Goal: Task Accomplishment & Management: Manage account settings

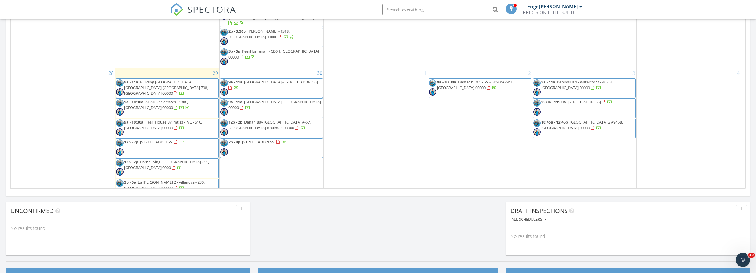
scroll to position [550, 765]
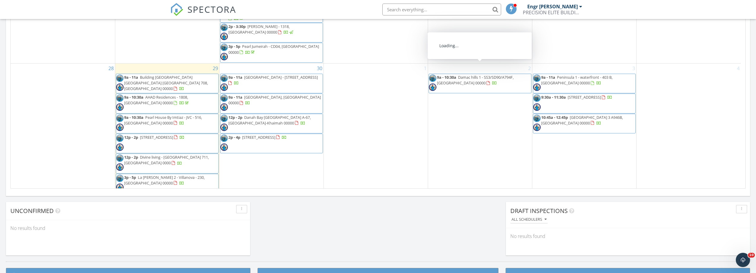
scroll to position [461, 0]
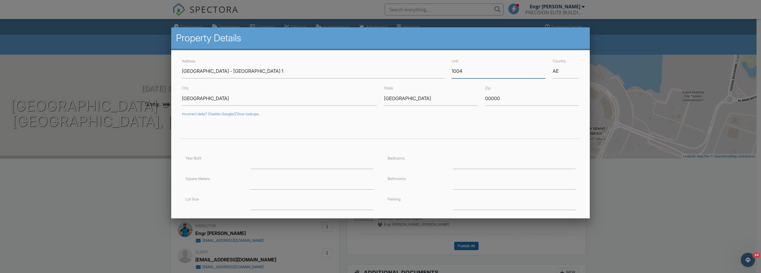
drag, startPoint x: 467, startPoint y: 74, endPoint x: 439, endPoint y: 74, distance: 28.2
click at [439, 74] on div "Address Creek Harbour - Island Park 1 Unit 1004 Country AE" at bounding box center [380, 67] width 404 height 21
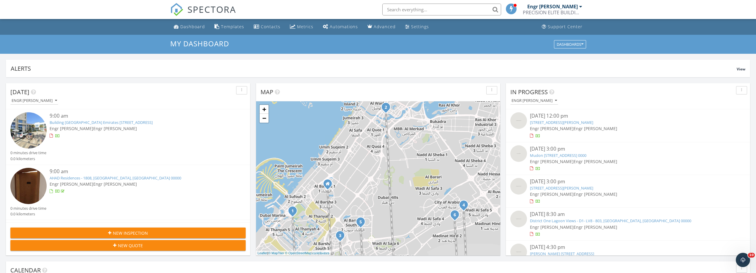
scroll to position [550, 765]
click at [183, 30] on link "Dashboard" at bounding box center [189, 26] width 36 height 11
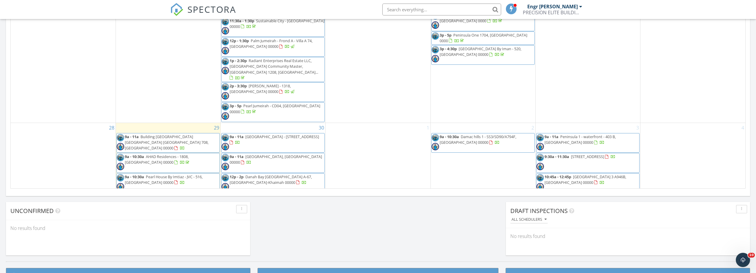
scroll to position [461, 0]
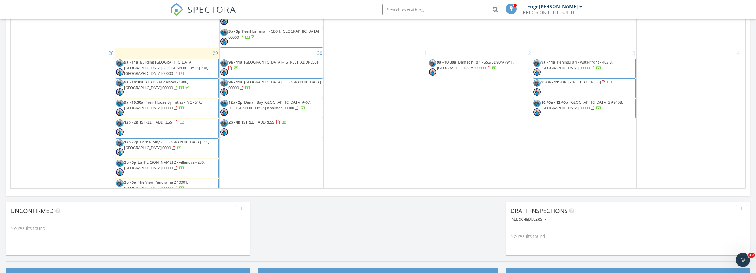
click at [191, 48] on div "29 9a - 11a Building A2 Vida Residences Emirates Hills Dubai 708, Dubai 00000 9…" at bounding box center [167, 123] width 104 height 151
click at [178, 19] on link "Inspection" at bounding box center [166, 18] width 31 height 10
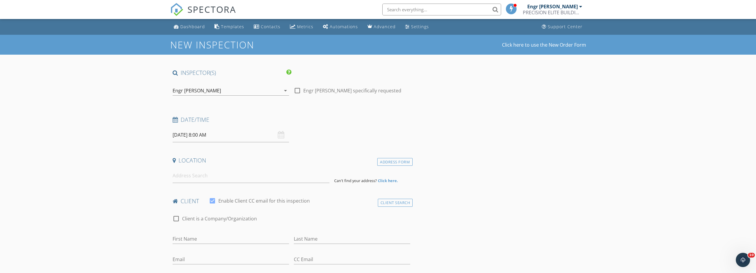
click at [286, 91] on icon "arrow_drop_down" at bounding box center [285, 90] width 7 height 7
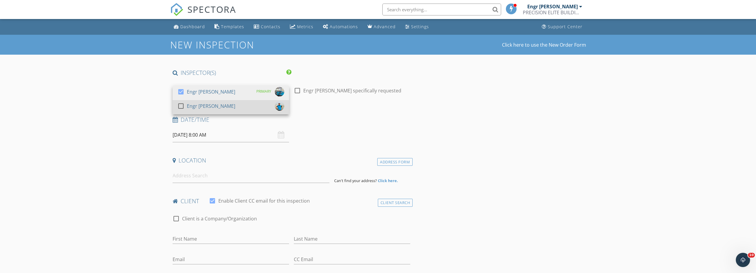
click at [179, 106] on div at bounding box center [181, 106] width 10 height 10
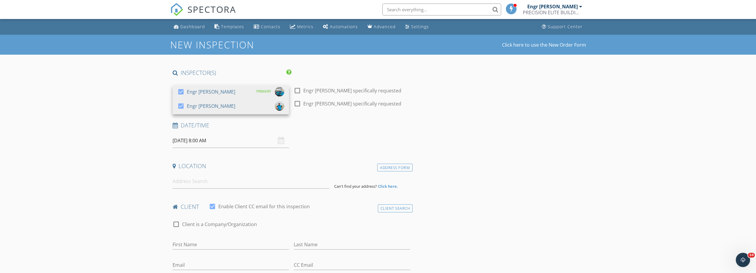
click at [221, 143] on input "29/09/2025 8:00 AM" at bounding box center [231, 140] width 116 height 15
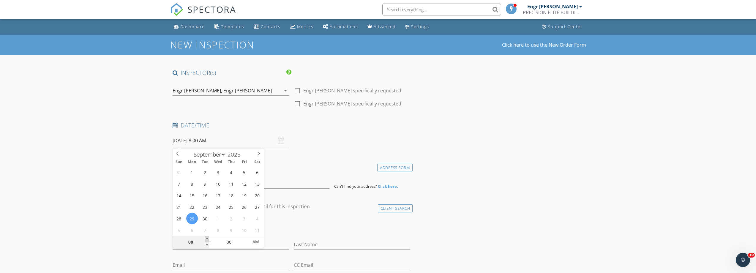
type input "09"
type input "29/09/2025 9:00 AM"
click at [207, 239] on span at bounding box center [207, 239] width 4 height 6
type input "10"
type input "29/09/2025 10:00 AM"
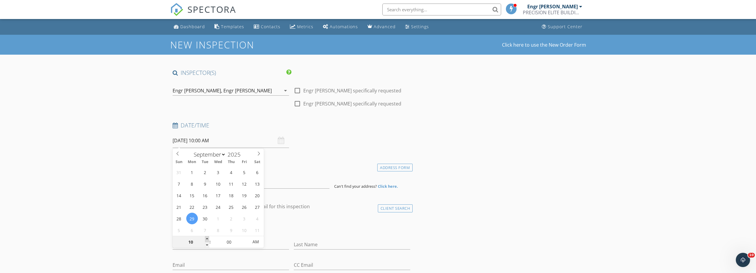
click at [207, 239] on span at bounding box center [207, 239] width 4 height 6
type input "11"
type input "29/09/2025 11:00 AM"
click at [207, 239] on span at bounding box center [207, 239] width 4 height 6
type input "12"
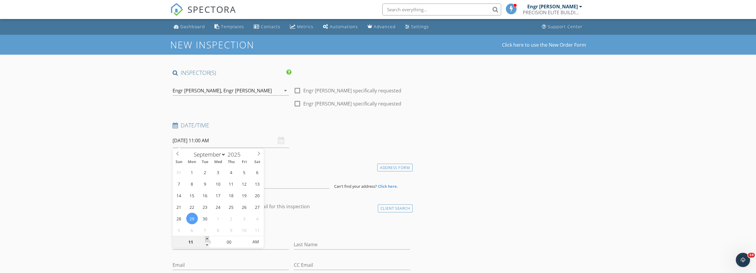
type input "29/09/2025 12:00 PM"
click at [207, 239] on span at bounding box center [207, 239] width 4 height 6
type input "01"
type input "29/09/2025 1:00 PM"
click at [207, 239] on span at bounding box center [207, 239] width 4 height 6
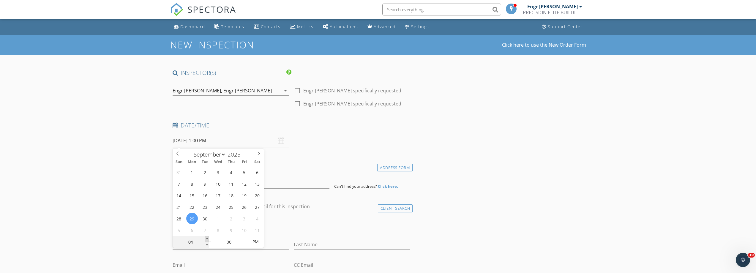
type input "02"
type input "29/09/2025 2:00 PM"
click at [207, 239] on span at bounding box center [207, 239] width 4 height 6
type input "03"
type input "29/09/2025 3:00 PM"
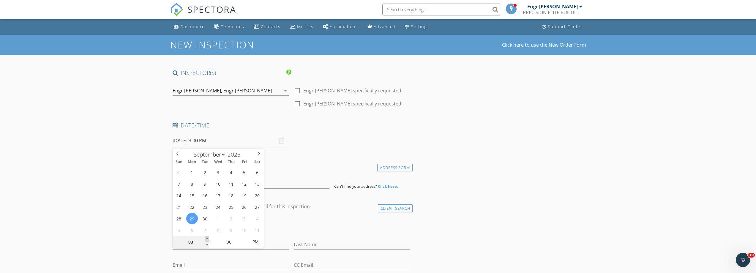
click at [207, 239] on span at bounding box center [207, 239] width 4 height 6
type input "04"
type input "29/09/2025 4:00 PM"
click at [207, 239] on span at bounding box center [207, 239] width 4 height 6
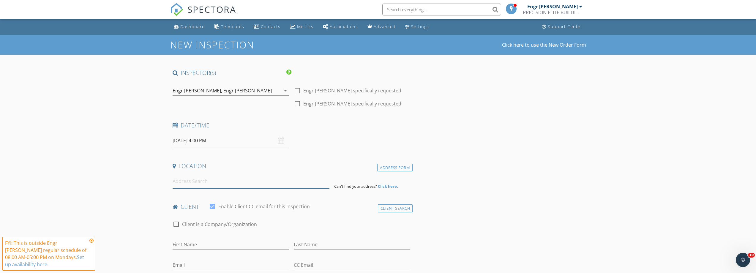
click at [210, 183] on input at bounding box center [251, 181] width 157 height 15
paste input "Joya Verde residence"
click at [222, 178] on input "Joya Verde residence" at bounding box center [251, 181] width 157 height 15
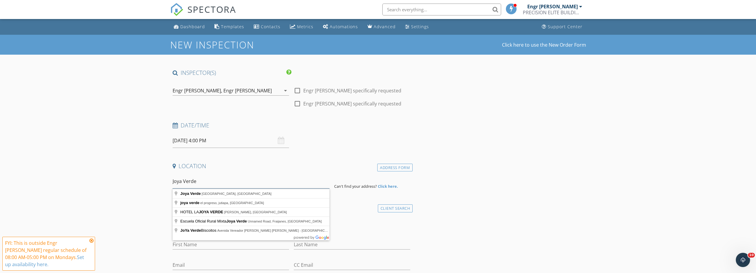
drag, startPoint x: 219, startPoint y: 180, endPoint x: 155, endPoint y: 183, distance: 64.6
paste input "umeirah Village Circl"
type input "Jumeirah Village Circle - Dubai - United Arab Emirates"
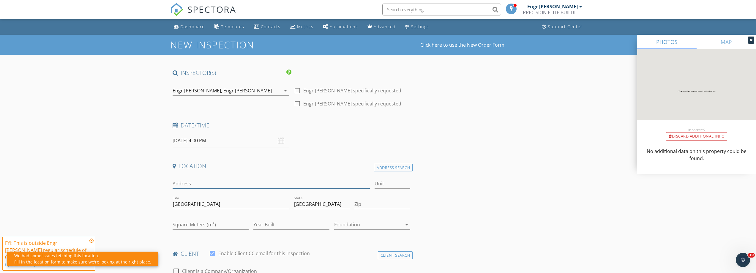
click at [234, 185] on input "Address" at bounding box center [272, 184] width 198 height 10
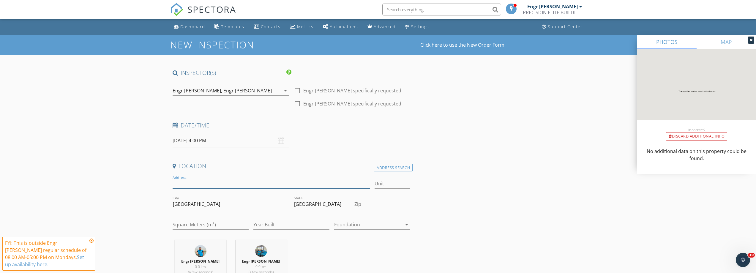
paste input "Joya Verde residence"
type input "Joya Verde residence"
click at [391, 183] on input "Unit" at bounding box center [393, 184] width 36 height 10
type input "304"
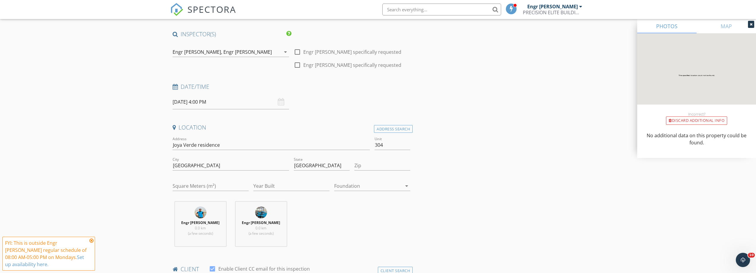
scroll to position [59, 0]
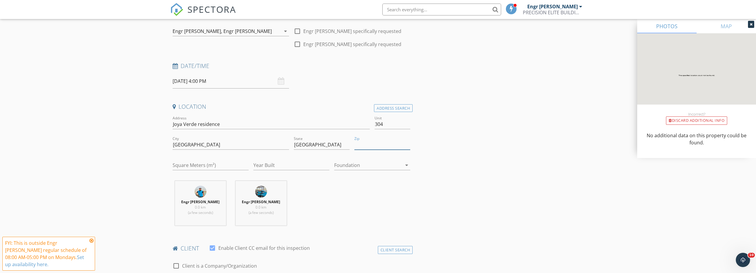
click at [383, 147] on input "Zip" at bounding box center [382, 145] width 56 height 10
type input "00000"
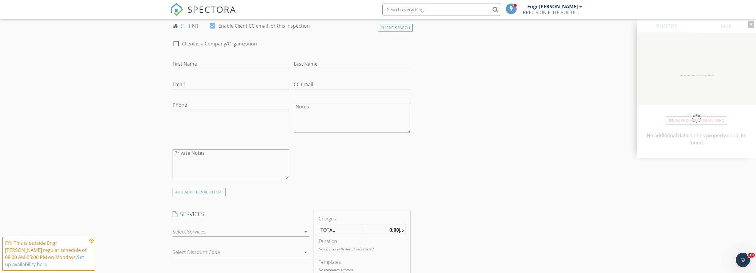
scroll to position [238, 0]
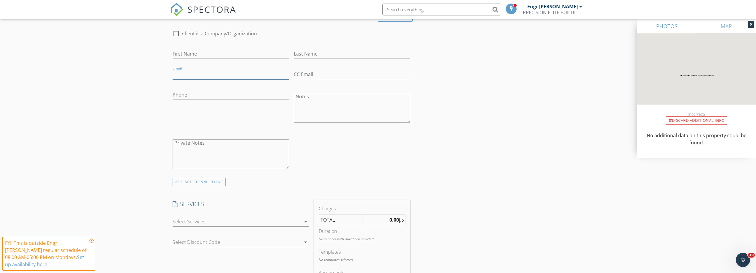
click at [203, 76] on input "Email" at bounding box center [231, 75] width 116 height 10
type input "v"
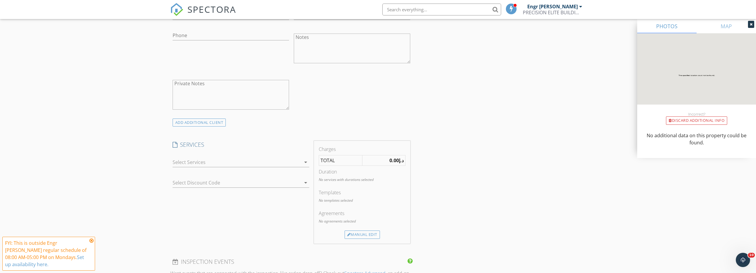
click at [302, 163] on icon "arrow_drop_down" at bounding box center [305, 162] width 7 height 7
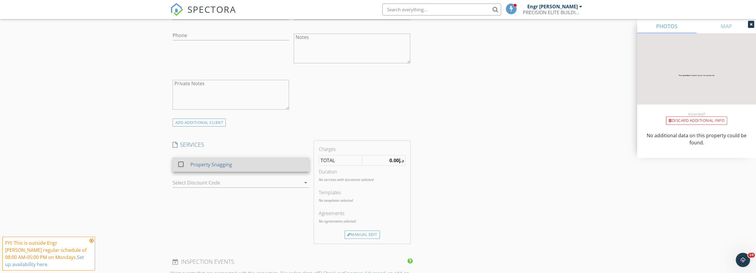
click at [235, 166] on div "Property Snagging" at bounding box center [247, 165] width 114 height 12
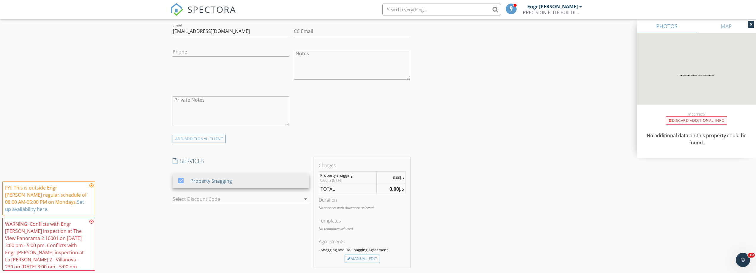
scroll to position [267, 0]
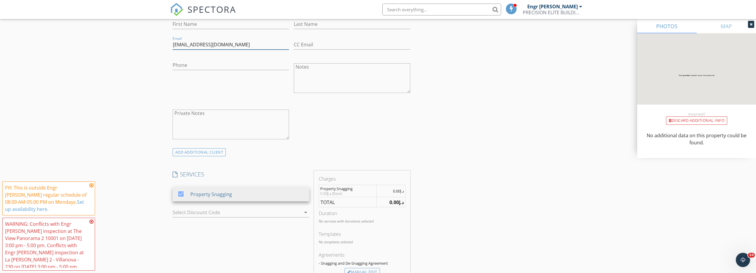
drag, startPoint x: 228, startPoint y: 45, endPoint x: 157, endPoint y: 45, distance: 71.3
click at [157, 45] on div "New Inspection Click here to use the New Order Form INSPECTOR(S) check_box Engr…" at bounding box center [378, 247] width 756 height 961
paste input "p.management@18bricks.ae"
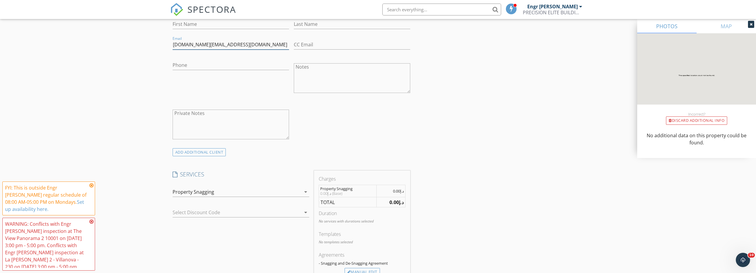
type input "p.management@18bricks.ae"
click at [500, 187] on div "INSPECTOR(S) check_box Engr Aftab Ali PRIMARY check_box Engr Adnan Ali Engr Aft…" at bounding box center [378, 258] width 416 height 913
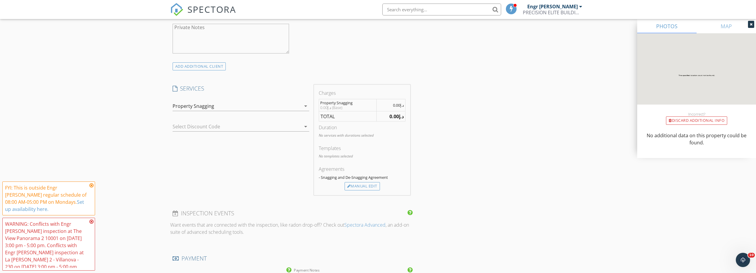
scroll to position [357, 0]
click at [373, 182] on div "Manual Edit" at bounding box center [362, 183] width 35 height 8
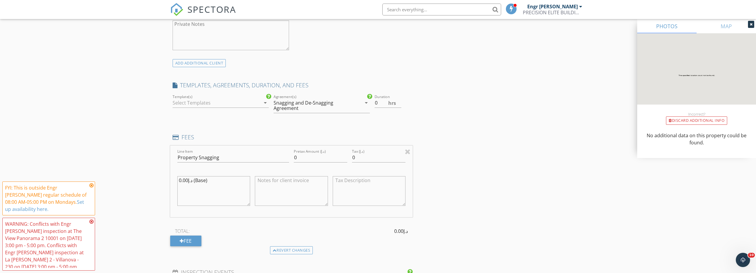
click at [232, 101] on div at bounding box center [217, 103] width 88 height 10
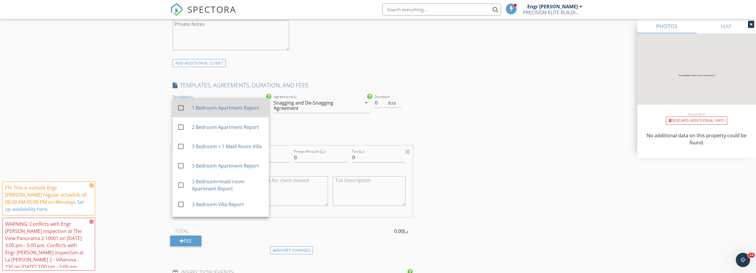
click at [223, 113] on div "check_box_outline_blank 1 Bedroom Apartment Report" at bounding box center [220, 107] width 87 height 15
click at [400, 102] on input "0.5" at bounding box center [388, 103] width 27 height 10
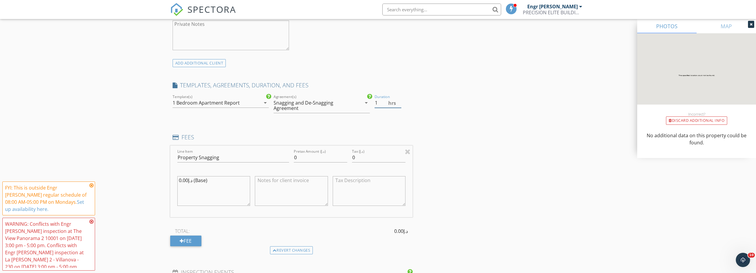
click at [400, 102] on input "1" at bounding box center [388, 103] width 27 height 10
click at [400, 102] on input "1.5" at bounding box center [388, 103] width 27 height 10
type input "2"
click at [400, 102] on input "2" at bounding box center [388, 103] width 27 height 10
click at [262, 101] on icon "arrow_drop_down" at bounding box center [265, 102] width 7 height 7
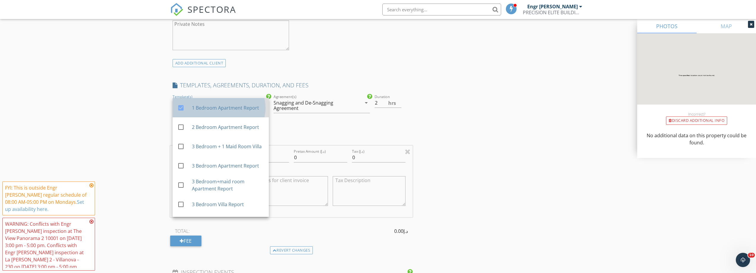
click at [213, 111] on div "1 Bedroom Apartment Report" at bounding box center [228, 107] width 72 height 7
click at [469, 118] on div "INSPECTOR(S) check_box Engr Aftab Ali PRIMARY check_box Engr Adnan Ali Engr Aft…" at bounding box center [378, 199] width 416 height 975
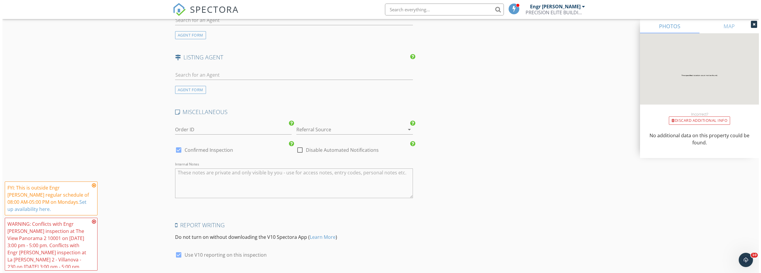
scroll to position [786, 0]
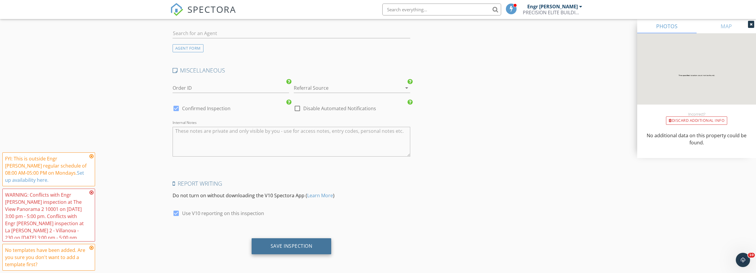
click at [303, 247] on div "Save Inspection" at bounding box center [292, 246] width 42 height 6
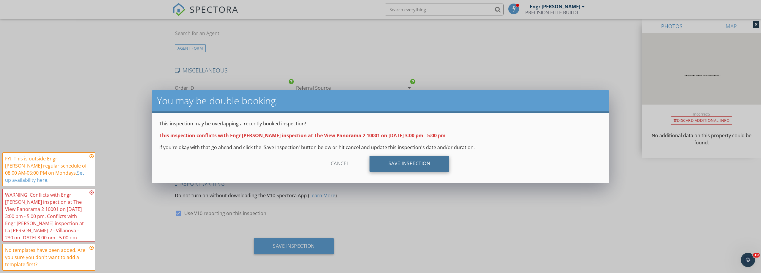
click at [400, 163] on div "Save Inspection" at bounding box center [409, 164] width 80 height 16
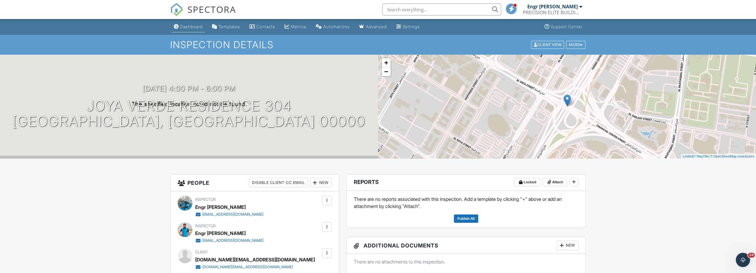
click at [197, 27] on div "Dashboard" at bounding box center [191, 26] width 23 height 5
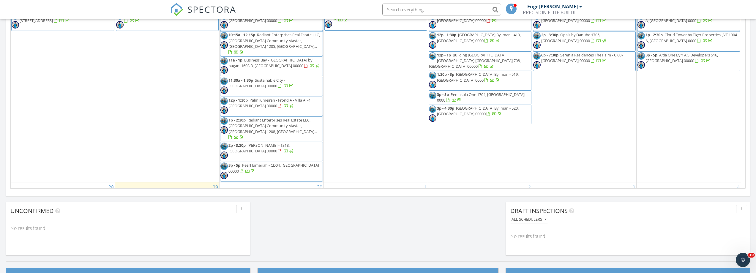
scroll to position [481, 0]
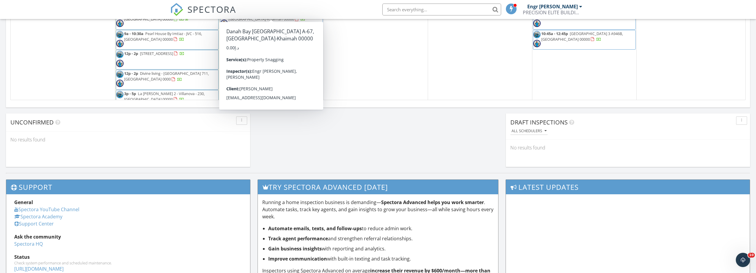
scroll to position [446, 0]
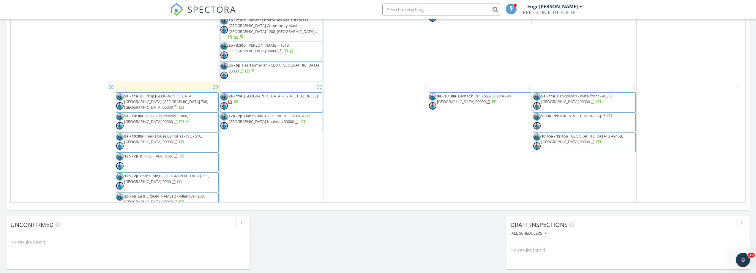
scroll to position [357, 0]
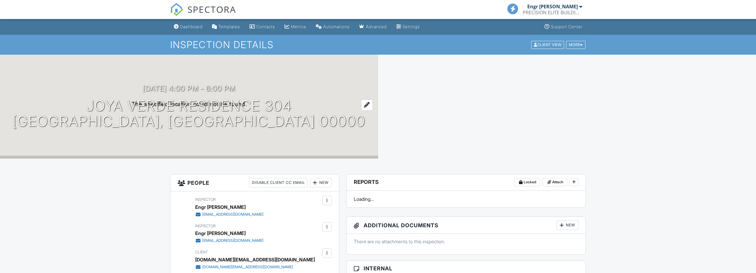
click at [118, 98] on h1 "Joya Verde residence 304 [GEOGRAPHIC_DATA], [GEOGRAPHIC_DATA] 00000" at bounding box center [188, 113] width 353 height 31
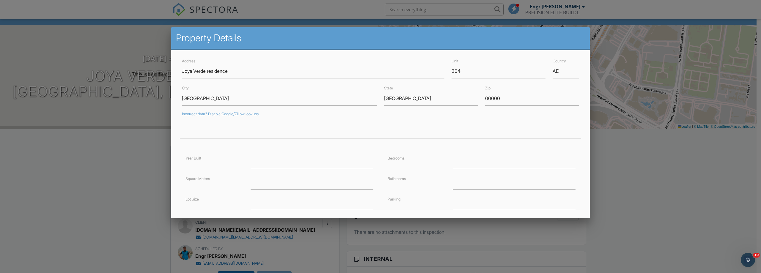
click at [112, 67] on div at bounding box center [380, 140] width 761 height 341
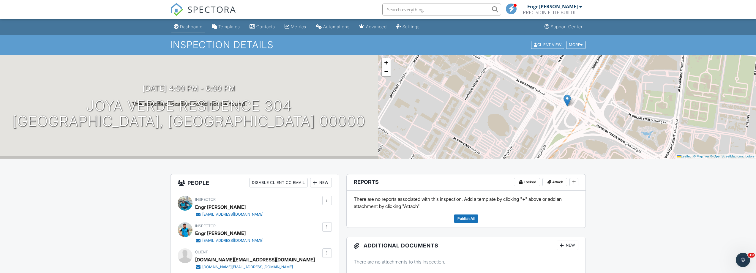
click at [185, 29] on div "Dashboard" at bounding box center [191, 26] width 23 height 5
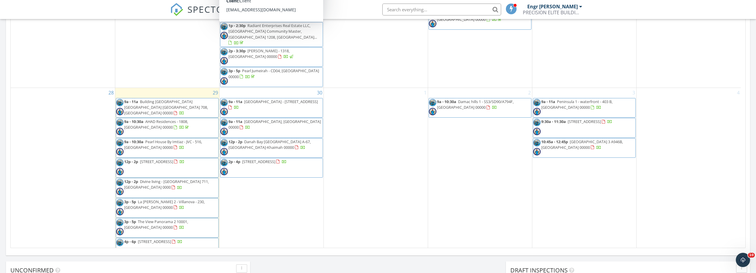
scroll to position [536, 0]
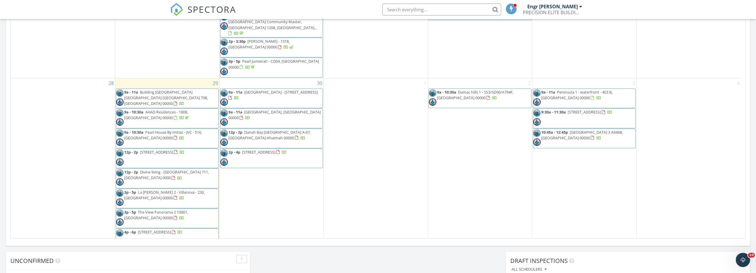
scroll to position [301, 0]
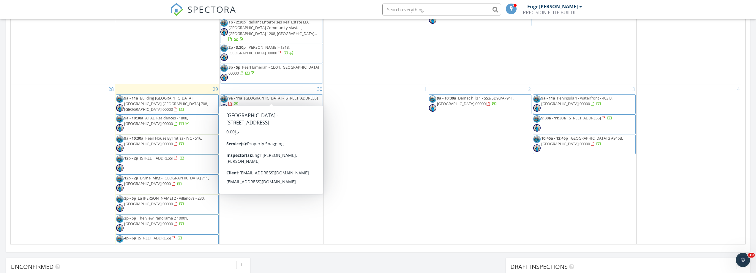
click at [284, 95] on span "9a - 11a Creek Harbour - Island Park 1 1004, Dubai 00000" at bounding box center [271, 104] width 102 height 18
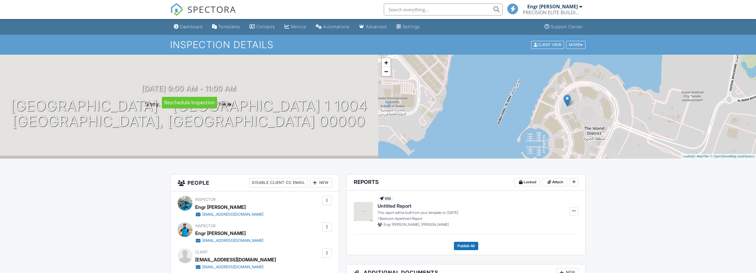
click at [265, 85] on div "30/09/2025 9:00 am - 11:00 am Creek Harbour - Island Park 1 1004 Dubai, Dubai 0…" at bounding box center [189, 106] width 378 height 45
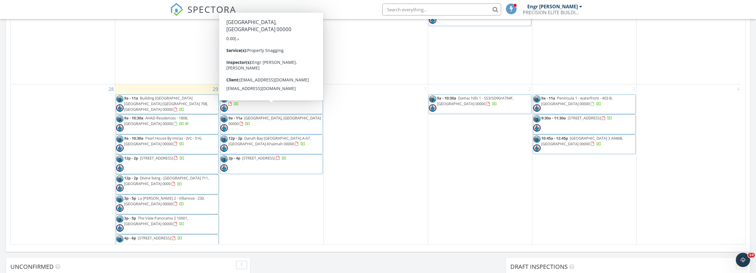
drag, startPoint x: 272, startPoint y: 110, endPoint x: 406, endPoint y: 261, distance: 201.6
click at [406, 261] on div "Today Engr Adnan Ali 9:00 am Building A2 Vida Residences Emirates Hills Dubai 7…" at bounding box center [378, 47] width 756 height 541
click at [264, 115] on span "9a - 11a Damac Lagoon B221, Dubai 00000" at bounding box center [271, 124] width 102 height 18
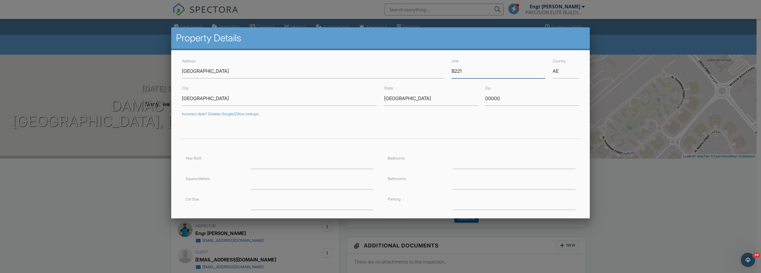
drag, startPoint x: 476, startPoint y: 74, endPoint x: 447, endPoint y: 74, distance: 28.2
click at [448, 74] on div "Unit B221" at bounding box center [498, 67] width 101 height 21
click at [140, 84] on div at bounding box center [380, 140] width 761 height 341
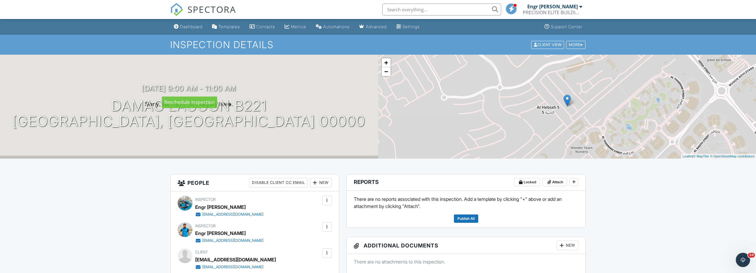
drag, startPoint x: 133, startPoint y: 89, endPoint x: 256, endPoint y: 95, distance: 123.4
click at [256, 95] on div "[DATE] 9:00 am - 11:00 am [GEOGRAPHIC_DATA] B221 [GEOGRAPHIC_DATA], [GEOGRAPHIC…" at bounding box center [189, 106] width 378 height 45
copy h3 "[DATE] 9:00 am - 11:00 am"
click at [180, 117] on h1 "Damac Lagoon B221 [GEOGRAPHIC_DATA], [GEOGRAPHIC_DATA] 00000" at bounding box center [188, 113] width 353 height 31
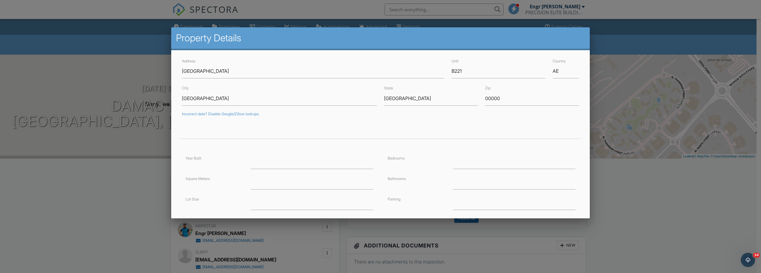
click at [116, 163] on div at bounding box center [380, 140] width 761 height 341
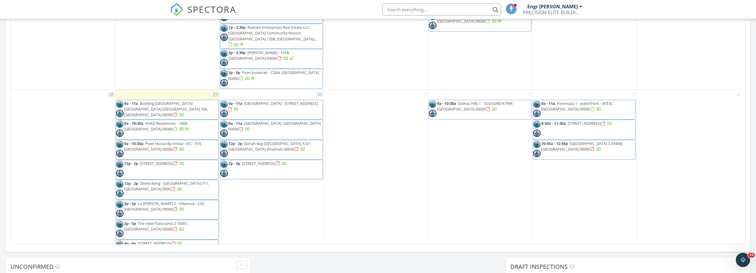
scroll to position [481, 0]
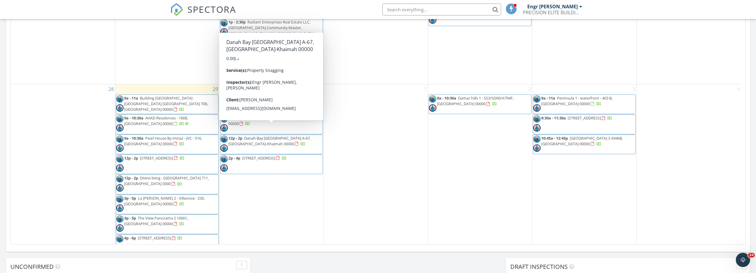
click at [283, 135] on span "Danah Bay [GEOGRAPHIC_DATA] A-67, [GEOGRAPHIC_DATA]-Khaimah 00000" at bounding box center [269, 140] width 82 height 11
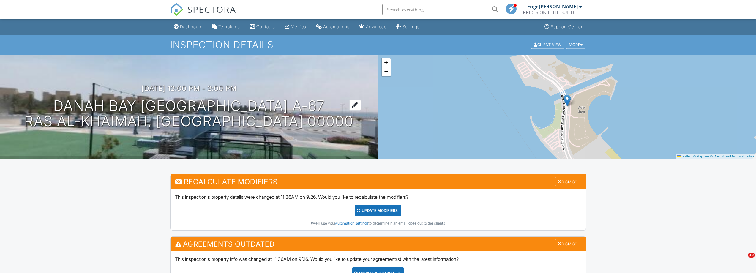
click at [89, 108] on h1 "Danah Bay Al Marjan Island A-67 Ras Al-Khaimah, Ras Al Khaimah 00000" at bounding box center [188, 113] width 329 height 31
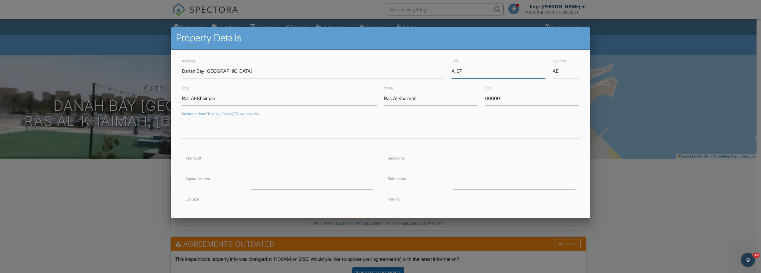
drag, startPoint x: 463, startPoint y: 74, endPoint x: 445, endPoint y: 75, distance: 18.2
click at [448, 75] on div "Unit A-67" at bounding box center [498, 67] width 101 height 21
click at [88, 142] on div at bounding box center [380, 140] width 761 height 341
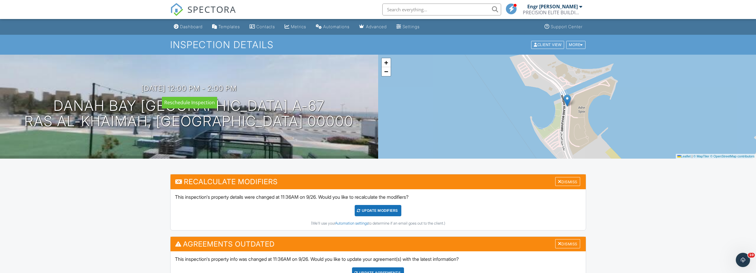
drag, startPoint x: 132, startPoint y: 90, endPoint x: 265, endPoint y: 96, distance: 133.0
click at [265, 96] on div "30/09/2025 12:00 pm - 2:00 pm Danah Bay Al Marjan Island A-67 Ras Al-Khaimah, R…" at bounding box center [189, 106] width 378 height 45
copy h3 "30/09/2025 12:00 pm - 2:00 pm"
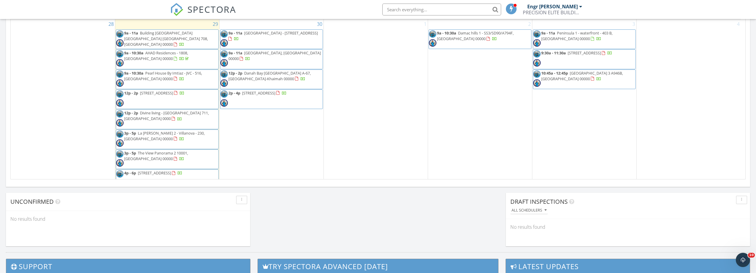
scroll to position [336, 0]
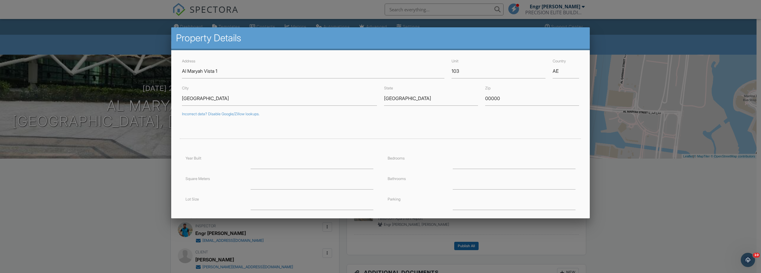
click at [147, 122] on div at bounding box center [380, 140] width 761 height 341
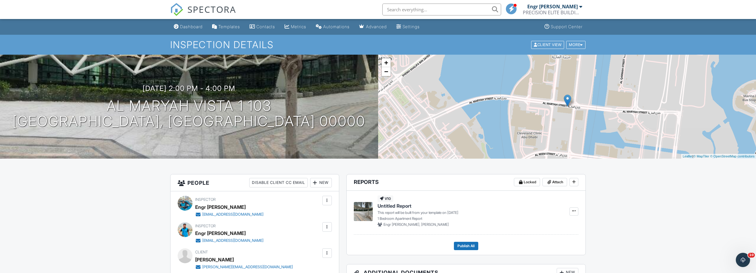
drag, startPoint x: 133, startPoint y: 88, endPoint x: 253, endPoint y: 93, distance: 119.8
click at [253, 93] on div "30/09/2025 2:00 pm - 4:00 pm Al Maryah Vista 1 103 Abu Dhabi, Abu Dhabi 00000" at bounding box center [189, 106] width 378 height 45
copy h3 "30/09/2025 2:00 pm - 4:00 pm"
click at [182, 109] on h1 "Al Maryah Vista 1 103 Abu Dhabi, Abu Dhabi 00000" at bounding box center [188, 113] width 353 height 31
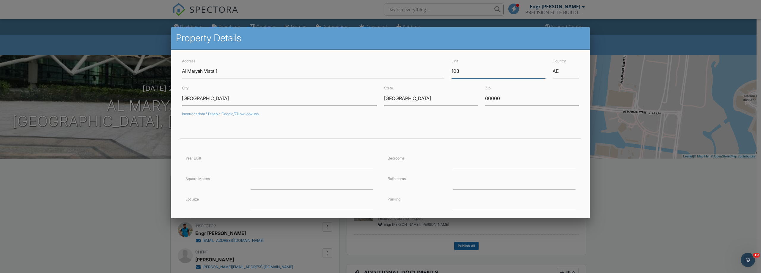
drag, startPoint x: 466, startPoint y: 73, endPoint x: 440, endPoint y: 73, distance: 25.9
click at [440, 73] on div "Address Al Maryah Vista 1 Unit 103 Country AE" at bounding box center [380, 67] width 404 height 21
click at [133, 102] on div at bounding box center [380, 140] width 761 height 341
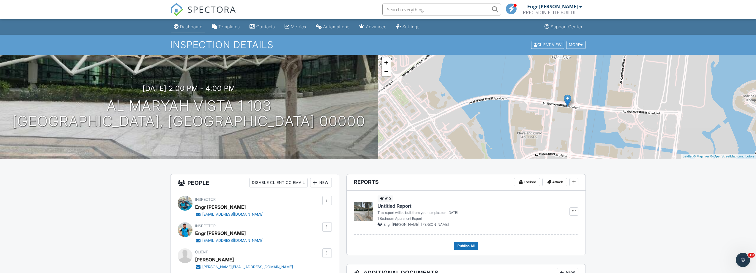
click at [181, 27] on div "Dashboard" at bounding box center [191, 26] width 23 height 5
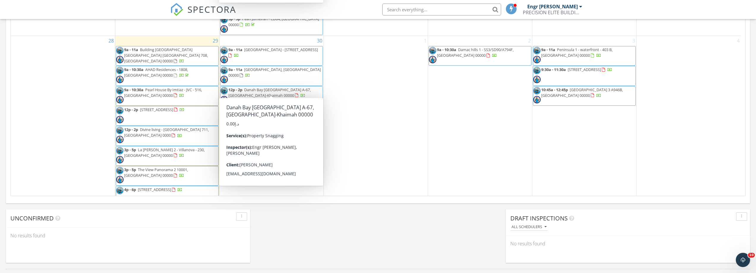
scroll to position [327, 0]
